Goal: Task Accomplishment & Management: Manage account settings

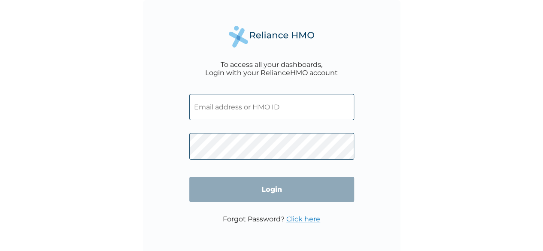
click at [261, 112] on input "text" at bounding box center [271, 107] width 165 height 26
type input "R"
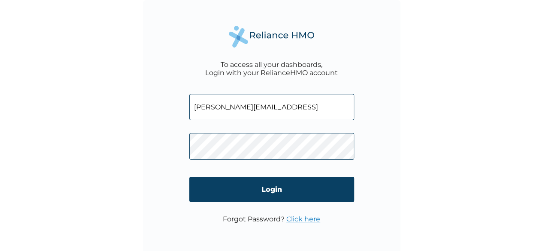
type input "rita@ahfid.orgC"
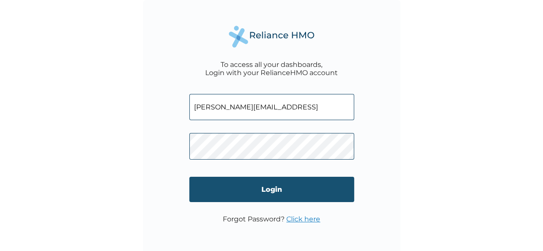
click at [260, 189] on input "Login" at bounding box center [271, 189] width 165 height 25
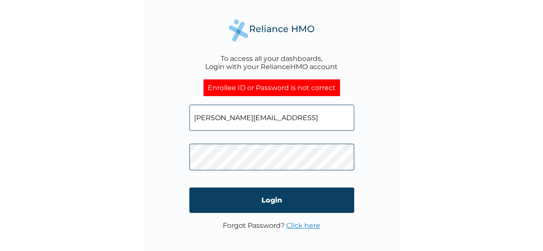
click input "Login" at bounding box center [271, 199] width 165 height 25
click at [258, 113] on input "rita@ahfid.orgC" at bounding box center [271, 118] width 165 height 26
type input "rita@ahfid.org"
click input "Login" at bounding box center [271, 199] width 165 height 25
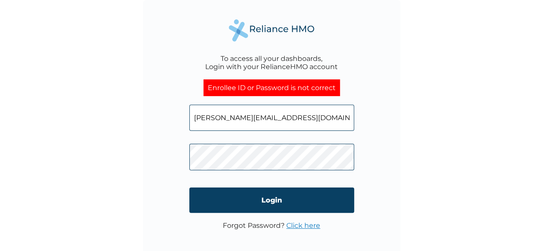
click input "Login" at bounding box center [271, 199] width 165 height 25
click at [294, 225] on link "Click here" at bounding box center [303, 225] width 34 height 8
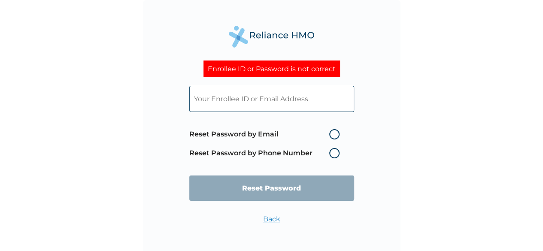
click at [333, 137] on label "Reset Password by Email" at bounding box center [266, 134] width 154 height 10
click at [331, 137] on input "Reset Password by Email" at bounding box center [324, 134] width 14 height 14
radio input "true"
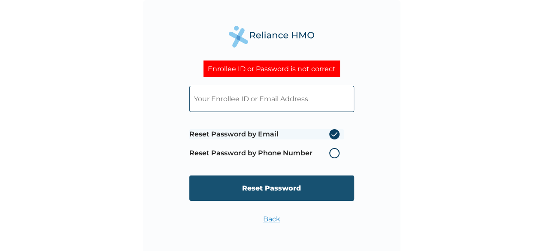
click at [287, 187] on input "Reset Password" at bounding box center [271, 187] width 165 height 25
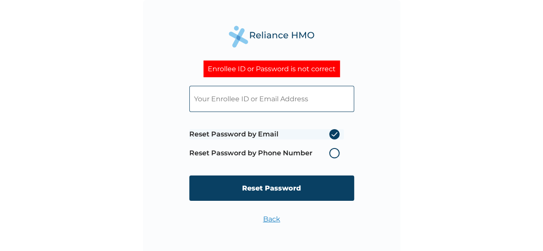
click at [247, 100] on input "text" at bounding box center [271, 99] width 165 height 26
type input "rita@ahfid.org"
click input "Reset Password" at bounding box center [271, 187] width 165 height 25
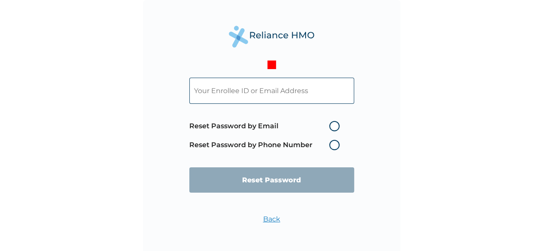
click at [327, 124] on label "Reset Password by Email" at bounding box center [266, 126] width 154 height 10
click at [327, 124] on input "Reset Password by Email" at bounding box center [324, 126] width 14 height 14
radio input "true"
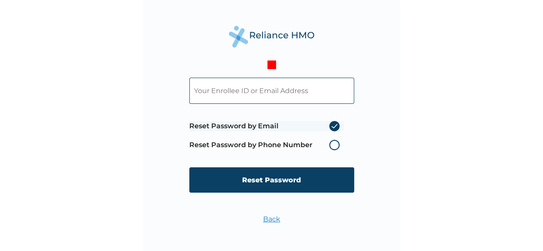
click at [269, 92] on input "text" at bounding box center [271, 91] width 165 height 26
type input "rita@ahfid.org"
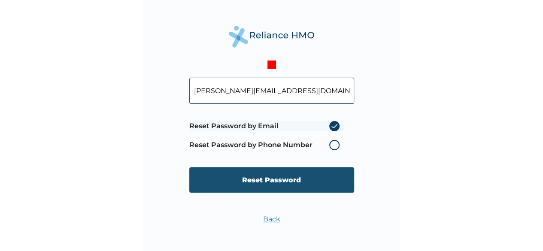
click at [272, 177] on input "Reset Password" at bounding box center [271, 179] width 165 height 25
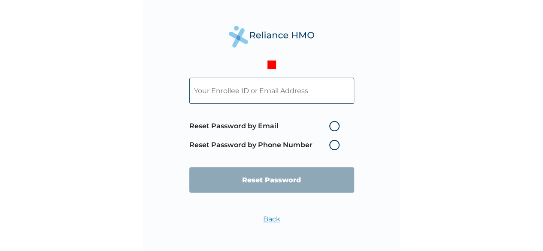
click at [333, 143] on label "Reset Password by Phone Number" at bounding box center [266, 145] width 154 height 10
click at [333, 148] on label "Reset Password by Phone Number" at bounding box center [266, 145] width 154 height 10
click at [271, 91] on input "text" at bounding box center [271, 91] width 165 height 26
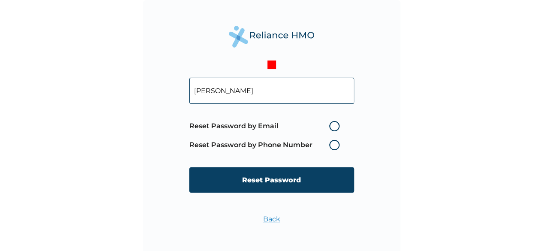
type input "Iordye Rita"
click at [333, 126] on label "Reset Password by Email" at bounding box center [266, 126] width 154 height 10
click at [331, 126] on input "Reset Password by Email" at bounding box center [324, 126] width 14 height 14
radio input "true"
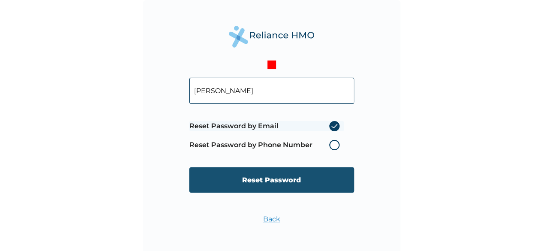
click at [293, 186] on input "Reset Password" at bounding box center [271, 179] width 165 height 25
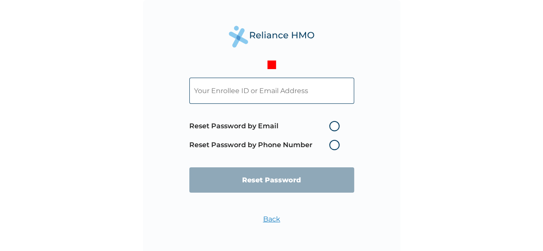
click at [269, 223] on link "Back" at bounding box center [271, 219] width 17 height 8
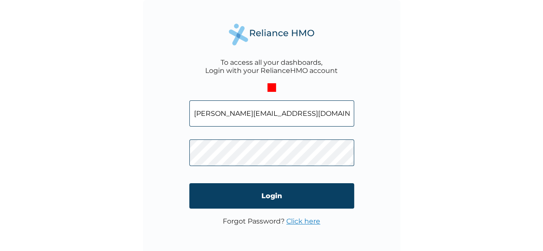
scroll to position [2, 0]
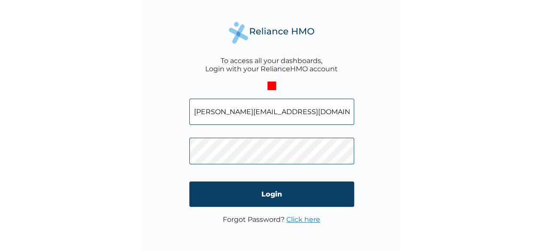
click at [295, 221] on link "Click here" at bounding box center [303, 219] width 34 height 8
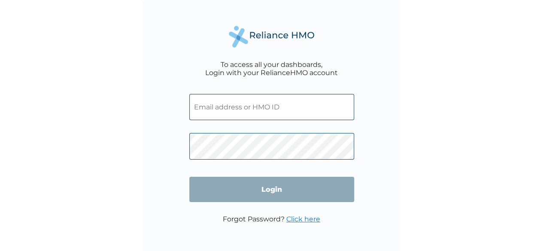
click at [262, 112] on input "text" at bounding box center [271, 107] width 165 height 26
type input "[PERSON_NAME][EMAIL_ADDRESS][DOMAIN_NAME]"
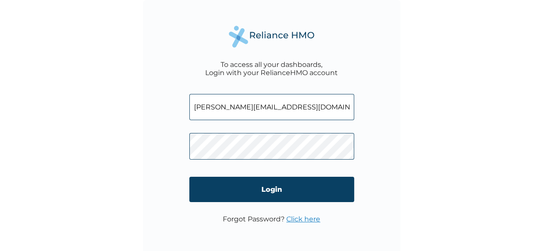
click input "Login" at bounding box center [271, 189] width 165 height 25
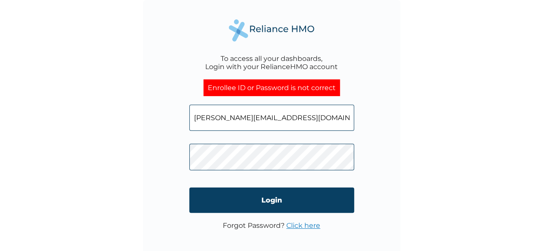
click at [299, 228] on link "Click here" at bounding box center [303, 225] width 34 height 8
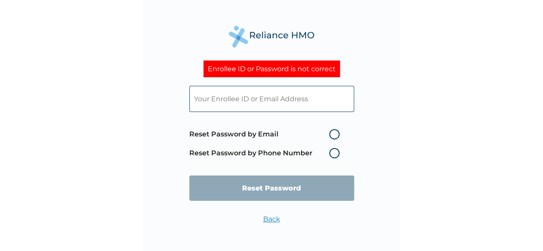
click at [317, 102] on input "text" at bounding box center [271, 99] width 165 height 26
type input "rita@ahfid.org"
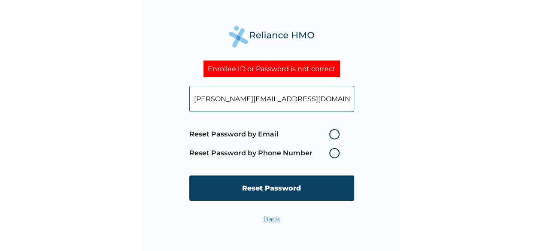
click at [333, 138] on label "Reset Password by Email" at bounding box center [266, 134] width 154 height 10
click at [331, 138] on input "Reset Password by Email" at bounding box center [324, 134] width 14 height 14
radio input "true"
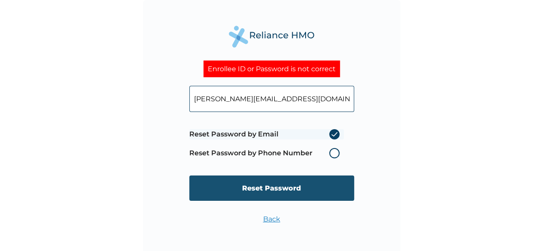
click at [291, 198] on input "Reset Password" at bounding box center [271, 187] width 165 height 25
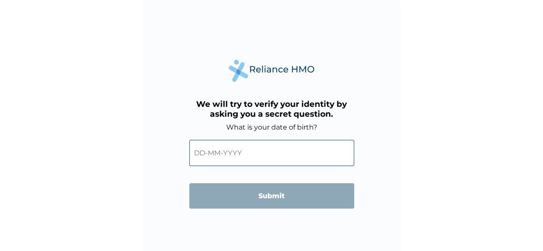
click at [209, 155] on input "text" at bounding box center [271, 153] width 165 height 26
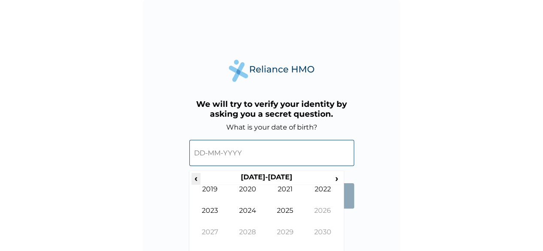
click at [196, 174] on span "‹" at bounding box center [195, 178] width 9 height 11
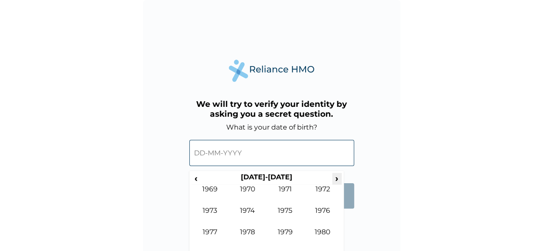
click at [335, 176] on span "›" at bounding box center [336, 178] width 9 height 11
click at [194, 173] on span "‹" at bounding box center [195, 178] width 9 height 11
click at [326, 224] on td "1996" at bounding box center [323, 216] width 38 height 21
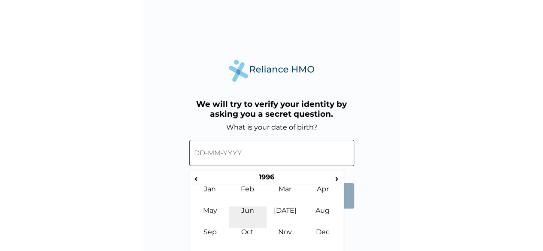
click at [251, 213] on td "Jun" at bounding box center [248, 216] width 38 height 21
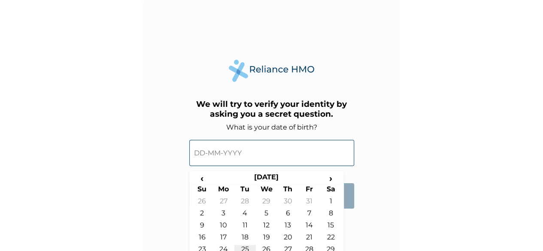
click at [249, 247] on td "25" at bounding box center [244, 251] width 21 height 12
type input "25-06-1996"
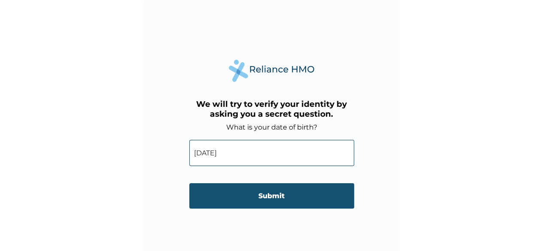
click at [295, 194] on input "Submit" at bounding box center [271, 195] width 165 height 25
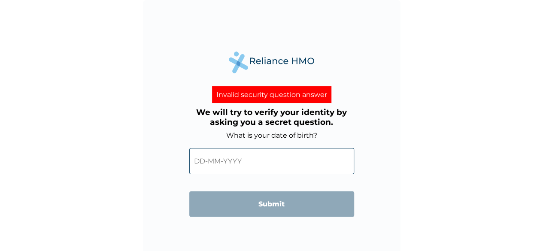
scroll to position [6, 0]
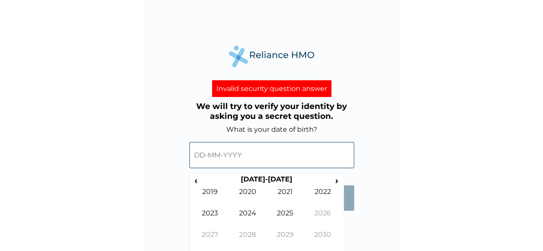
click at [201, 156] on input "text" at bounding box center [271, 155] width 165 height 26
click at [197, 180] on span "‹" at bounding box center [195, 180] width 9 height 11
click at [233, 153] on input "text" at bounding box center [271, 155] width 165 height 26
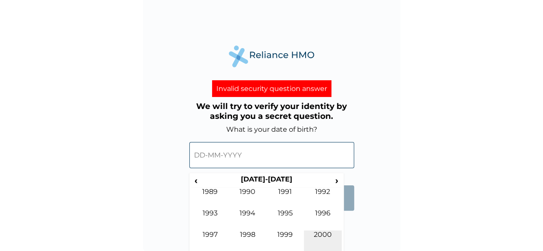
click at [321, 234] on td "2000" at bounding box center [323, 240] width 38 height 21
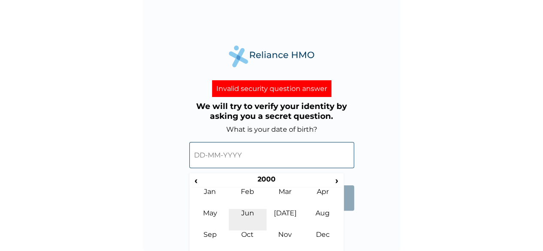
click at [252, 216] on td "Jun" at bounding box center [248, 219] width 38 height 21
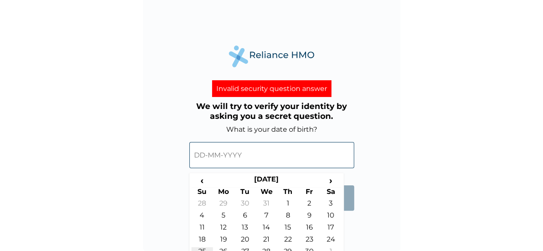
click at [201, 247] on td "25" at bounding box center [201, 253] width 21 height 12
type input "25-06-2000"
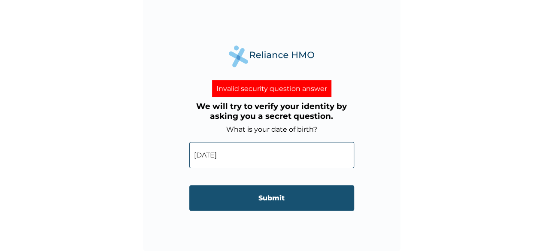
click at [255, 205] on input "Submit" at bounding box center [271, 197] width 165 height 25
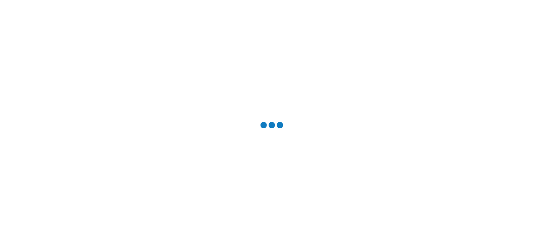
scroll to position [0, 0]
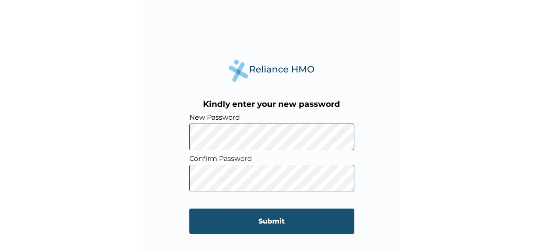
click at [245, 224] on input "Submit" at bounding box center [271, 221] width 165 height 25
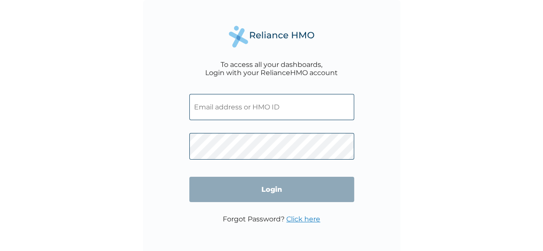
click at [218, 112] on input "text" at bounding box center [271, 107] width 165 height 26
type input "[PERSON_NAME][EMAIL_ADDRESS][DOMAIN_NAME]"
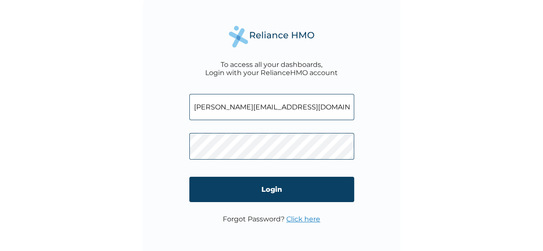
click input "Login" at bounding box center [271, 189] width 165 height 25
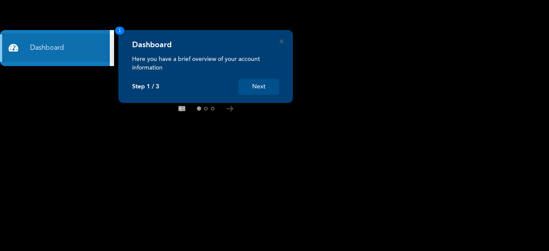
click at [257, 91] on button "Next" at bounding box center [259, 87] width 41 height 16
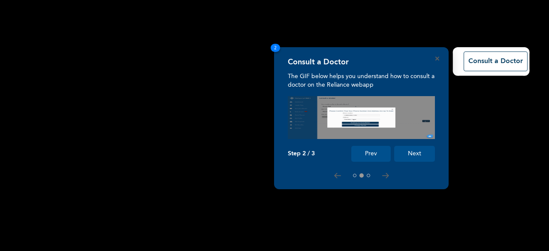
click at [411, 154] on button "Next" at bounding box center [414, 154] width 41 height 16
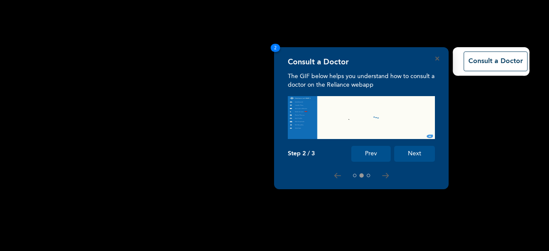
scroll to position [81, 0]
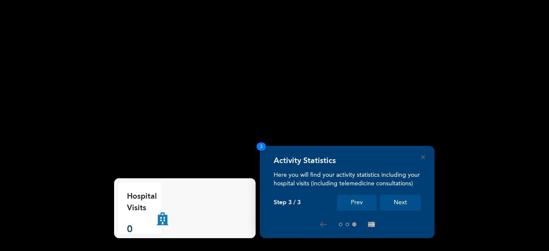
click at [356, 205] on button "Prev" at bounding box center [356, 203] width 39 height 16
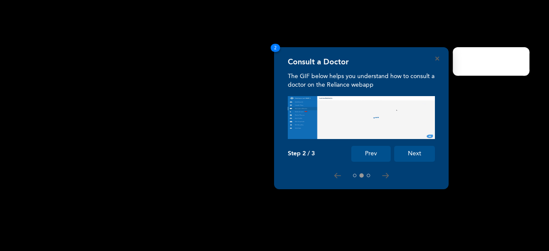
scroll to position [0, 0]
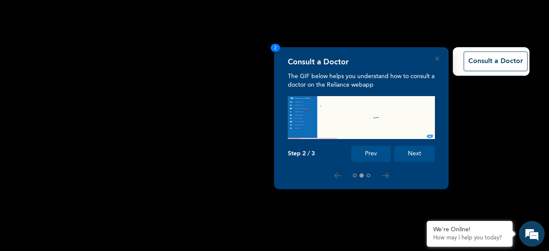
click at [369, 158] on button "Prev" at bounding box center [370, 154] width 39 height 16
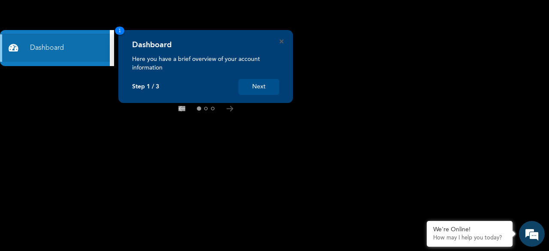
click at [266, 88] on button "Next" at bounding box center [259, 87] width 41 height 16
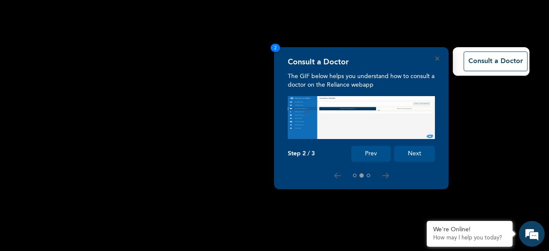
click at [421, 166] on div "Consult a Doctor The GIF below helps you understand how to consult a doctor on …" at bounding box center [361, 118] width 175 height 142
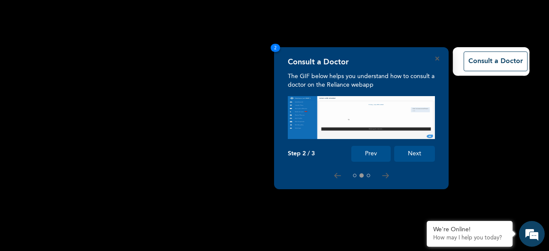
click at [418, 158] on button "Next" at bounding box center [414, 154] width 41 height 16
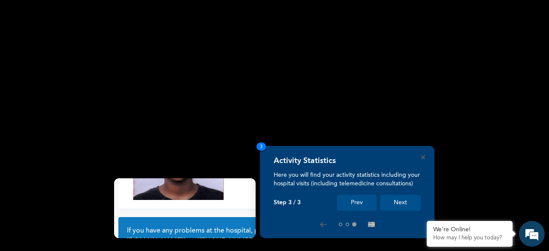
scroll to position [81, 0]
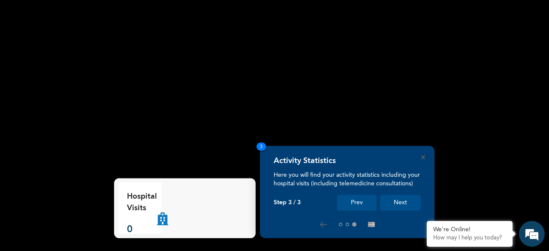
click at [398, 200] on button "Next" at bounding box center [400, 203] width 41 height 16
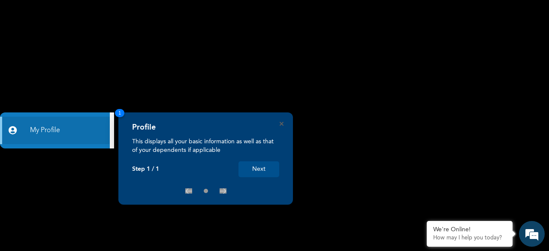
click at [270, 171] on button "Next" at bounding box center [259, 169] width 41 height 16
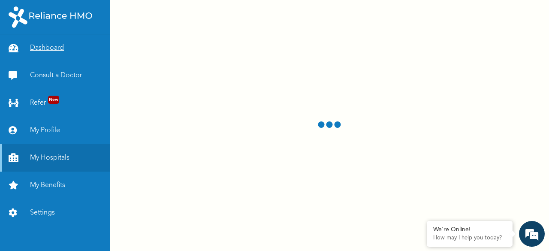
click at [82, 44] on body "Dashboard Consult a Doctor Refer New My Profile My Hospitals My Benefits Settin…" at bounding box center [274, 125] width 549 height 251
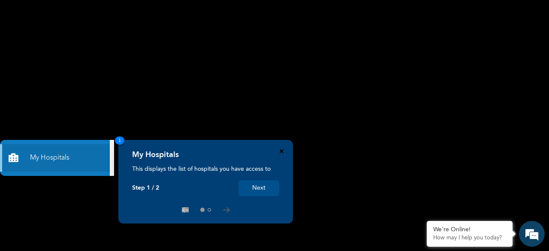
click at [282, 150] on icon "Close" at bounding box center [282, 151] width 4 height 4
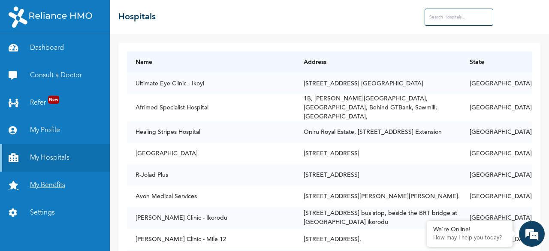
click at [60, 187] on link "My Benefits" at bounding box center [55, 185] width 110 height 27
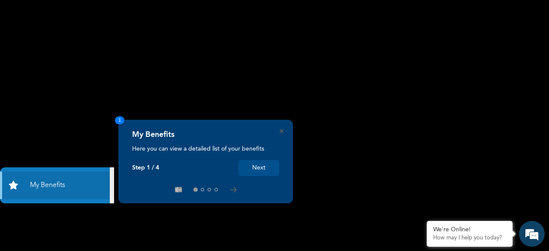
click at [262, 167] on button "Next" at bounding box center [259, 168] width 41 height 16
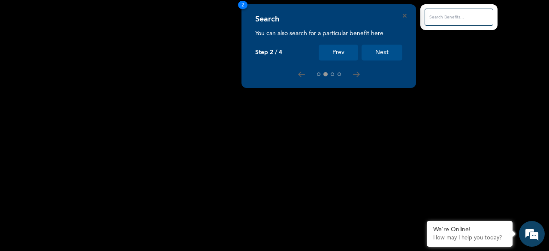
click at [384, 56] on button "Next" at bounding box center [382, 53] width 41 height 16
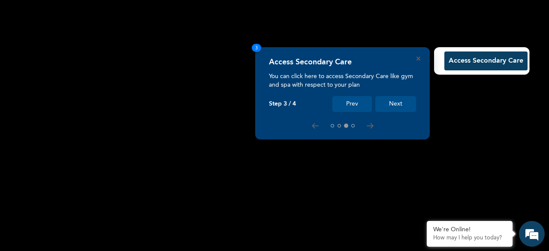
click at [397, 108] on button "Next" at bounding box center [395, 104] width 41 height 16
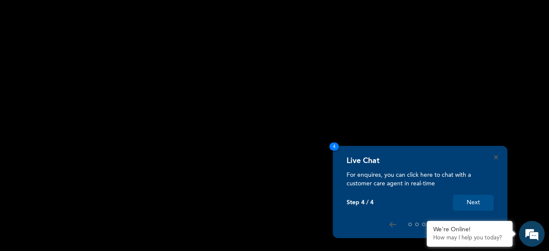
click at [475, 195] on button "Next" at bounding box center [473, 203] width 41 height 16
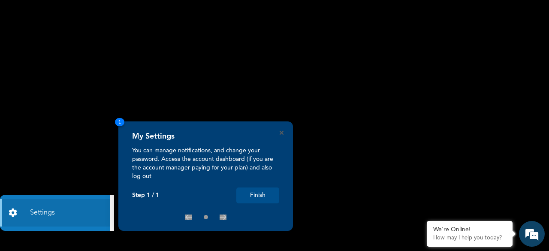
click at [282, 129] on div "My Settings You can manage notifications, and change your password. Access the …" at bounding box center [205, 175] width 175 height 109
click at [281, 131] on icon "Close" at bounding box center [282, 133] width 4 height 4
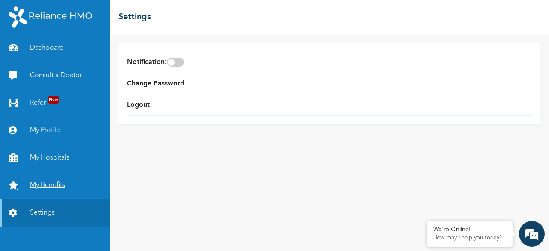
click at [82, 175] on link "My Benefits" at bounding box center [55, 185] width 110 height 27
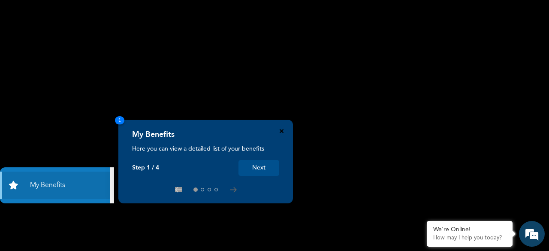
click at [281, 132] on icon "Close" at bounding box center [282, 131] width 4 height 4
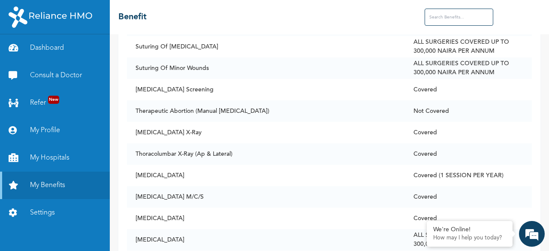
scroll to position [6560, 0]
